Goal: Transaction & Acquisition: Purchase product/service

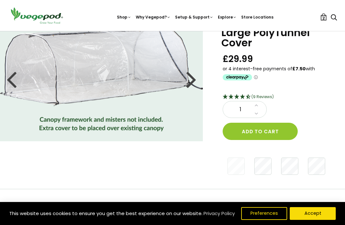
click at [272, 133] on button "Add to cart" at bounding box center [260, 131] width 75 height 17
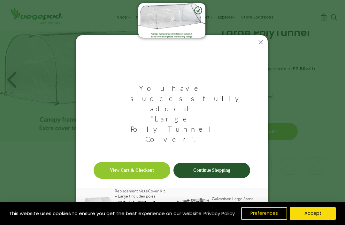
click at [259, 47] on icon at bounding box center [261, 42] width 10 height 10
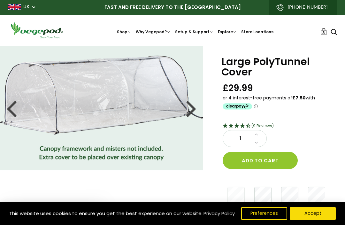
click at [324, 33] on span "3" at bounding box center [323, 33] width 3 height 6
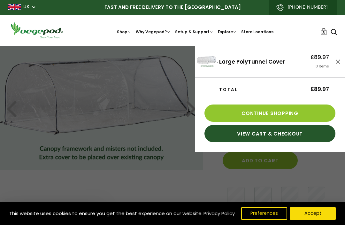
click at [303, 115] on link "Continue Shopping" at bounding box center [270, 113] width 131 height 17
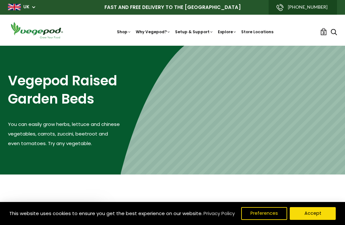
click at [322, 32] on link "3" at bounding box center [323, 31] width 7 height 7
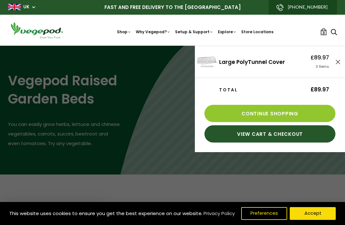
click at [285, 135] on link "View Cart & Checkout" at bounding box center [270, 133] width 131 height 17
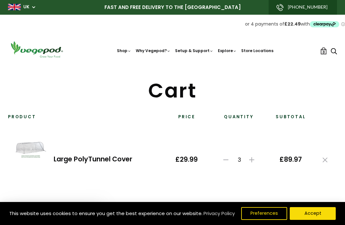
click at [221, 161] on td "3 Delete" at bounding box center [238, 159] width 59 height 53
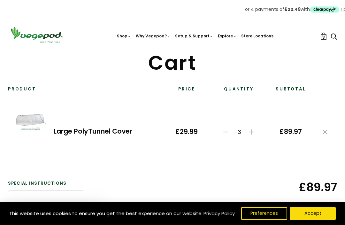
scroll to position [30, 0]
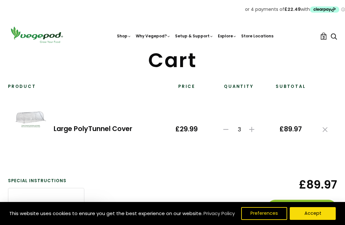
click at [222, 129] on link at bounding box center [225, 129] width 9 height 6
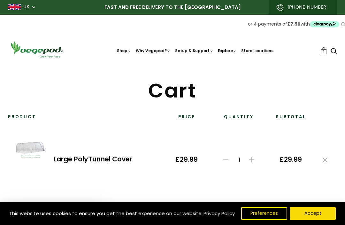
click at [314, 208] on button "Accept" at bounding box center [313, 213] width 46 height 13
